Goal: Navigation & Orientation: Find specific page/section

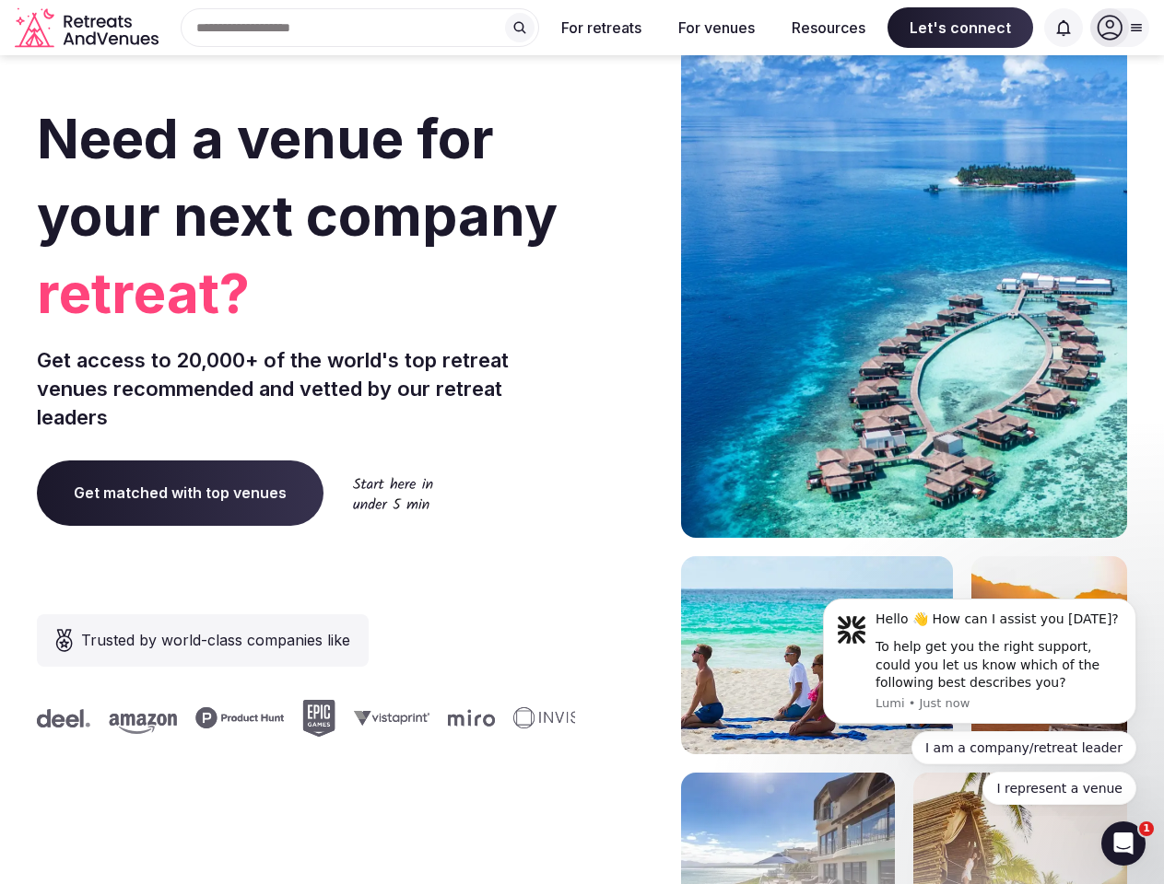
click at [581, 442] on div "Need a venue for your next company retreat? Get access to 20,000+ of the world'…" at bounding box center [582, 551] width 1090 height 1110
click at [360, 28] on div "Search Popular Destinations [GEOGRAPHIC_DATA], [GEOGRAPHIC_DATA] [GEOGRAPHIC_DA…" at bounding box center [352, 27] width 373 height 39
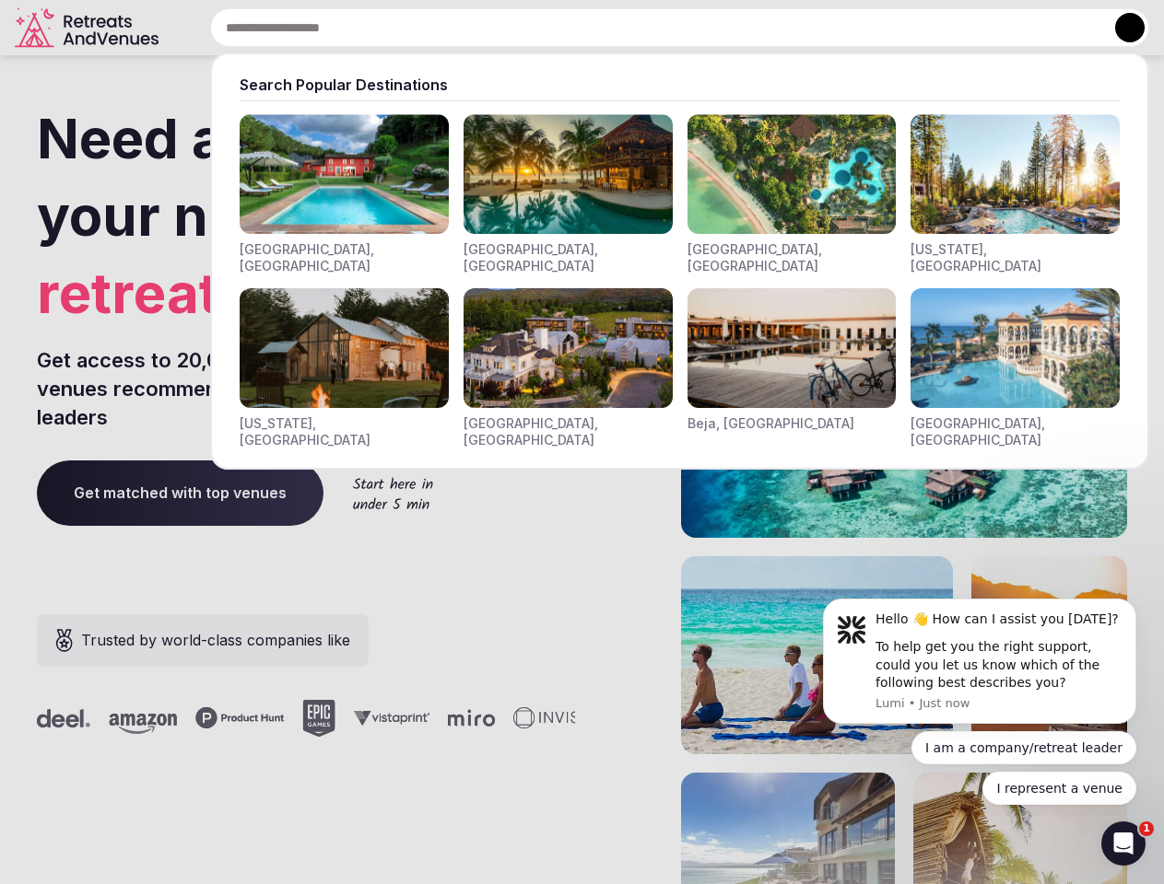
click at [520, 28] on input "text" at bounding box center [679, 27] width 939 height 39
click at [602, 28] on input "text" at bounding box center [679, 27] width 939 height 39
click at [716, 28] on input "text" at bounding box center [679, 27] width 939 height 39
click at [828, 28] on input "text" at bounding box center [679, 27] width 939 height 39
click at [960, 28] on input "text" at bounding box center [679, 27] width 939 height 39
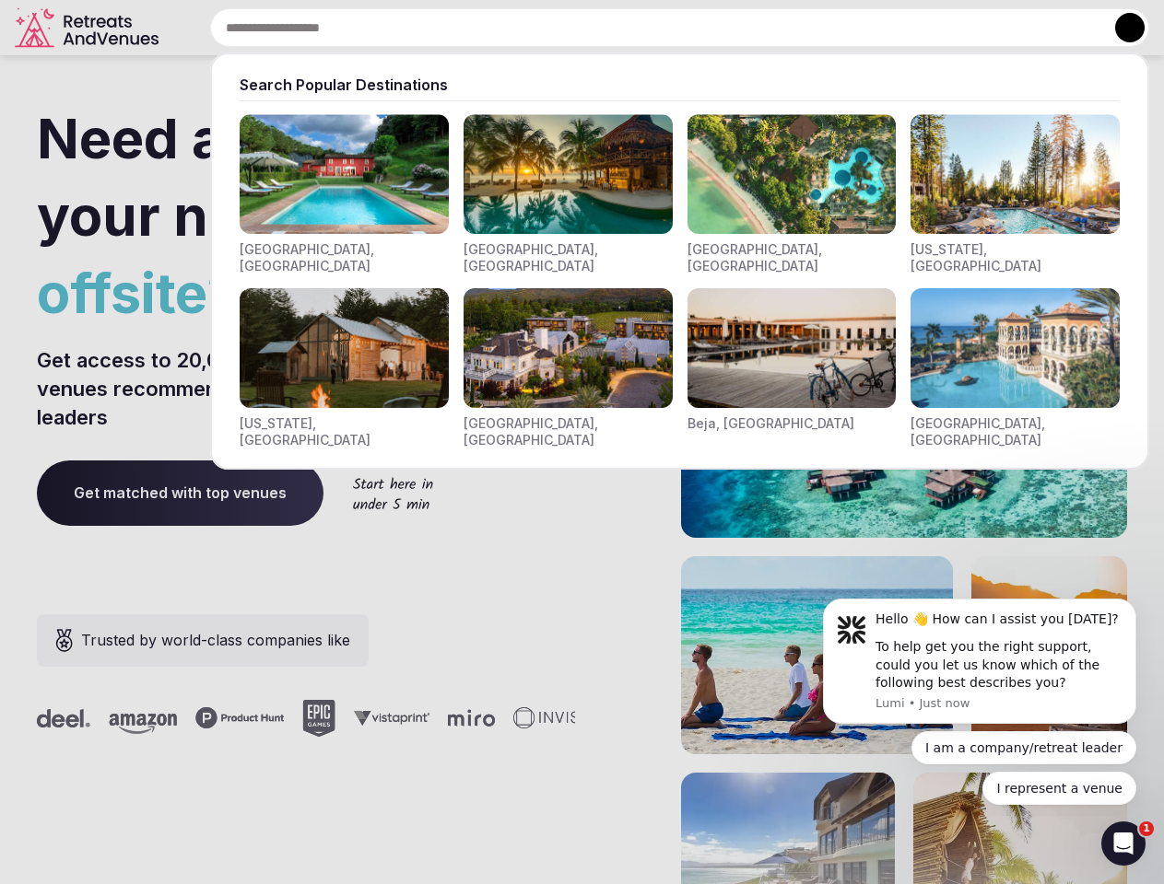
click at [1063, 28] on input "text" at bounding box center [679, 27] width 939 height 39
